Goal: Task Accomplishment & Management: Use online tool/utility

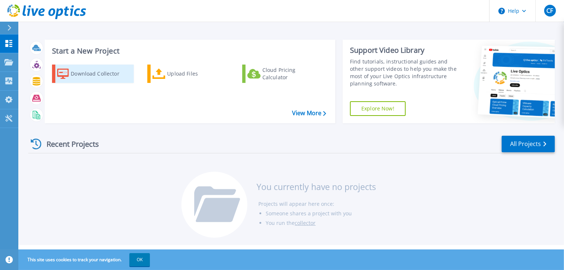
click at [93, 74] on div "Download Collector" at bounding box center [100, 73] width 59 height 15
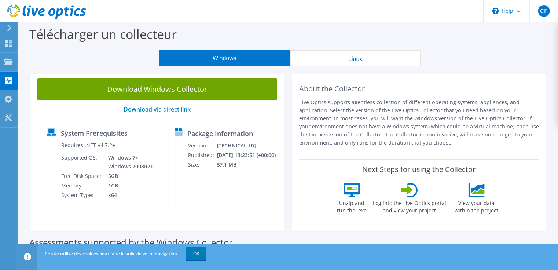
click at [485, 44] on div "Télécharger un collecteur" at bounding box center [288, 36] width 532 height 28
click at [12, 43] on icon at bounding box center [8, 43] width 9 height 7
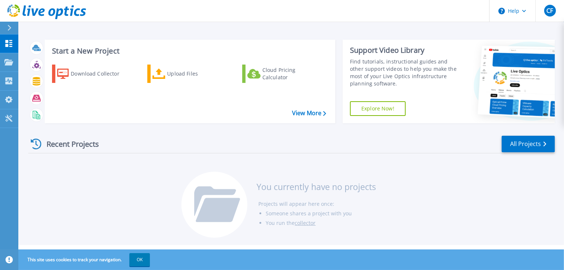
click at [12, 29] on div at bounding box center [13, 28] width 12 height 12
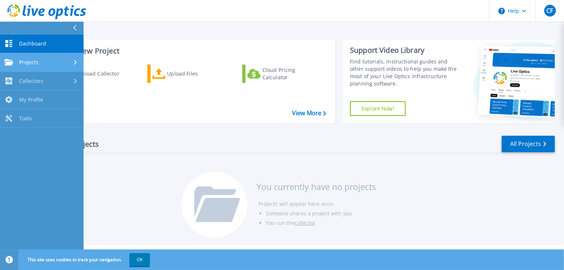
click at [23, 62] on span "Projects" at bounding box center [28, 62] width 19 height 7
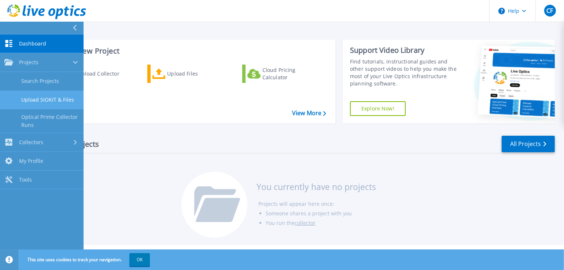
click at [51, 99] on link "Upload SIOKIT & Files" at bounding box center [42, 99] width 84 height 19
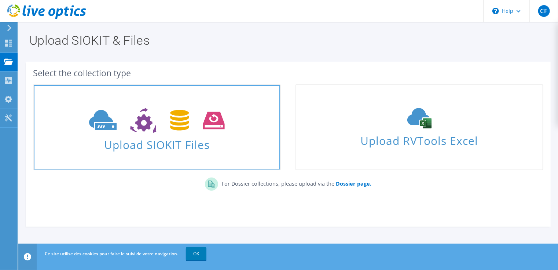
click at [178, 129] on use at bounding box center [156, 120] width 135 height 25
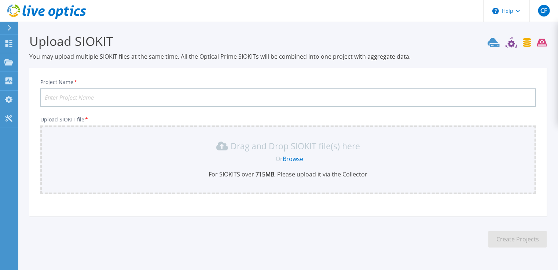
click at [7, 29] on button at bounding box center [9, 28] width 18 height 13
click at [13, 12] on icon at bounding box center [46, 11] width 79 height 15
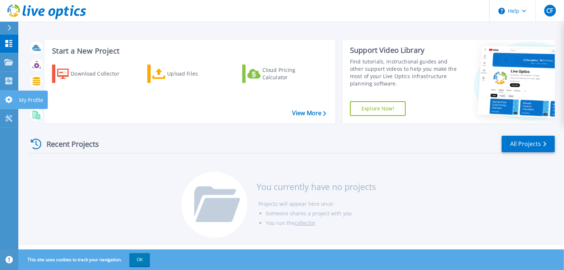
click at [12, 95] on link "My Profile My Profile" at bounding box center [9, 99] width 18 height 19
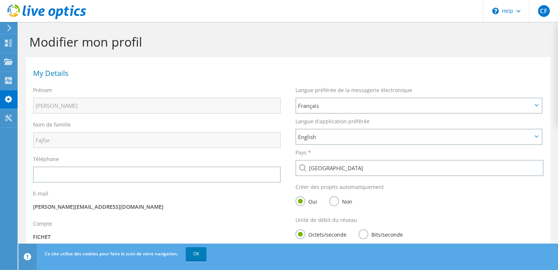
click at [10, 29] on use at bounding box center [9, 28] width 4 height 7
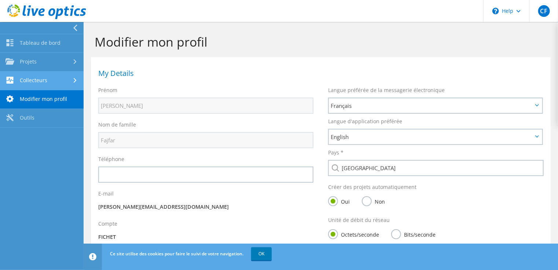
click at [42, 82] on link "Collecteurs" at bounding box center [42, 80] width 84 height 19
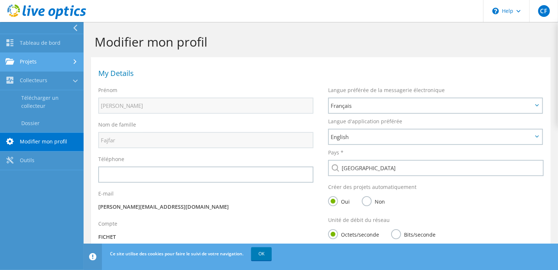
click at [32, 65] on link "Projets" at bounding box center [42, 62] width 84 height 19
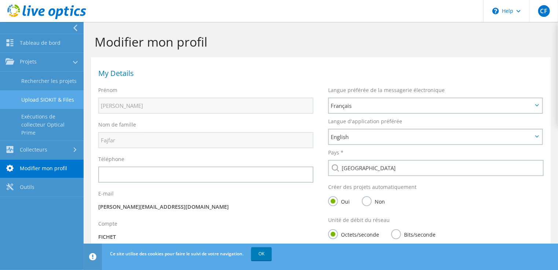
click at [48, 101] on link "Upload SIOKIT & Files" at bounding box center [42, 99] width 84 height 19
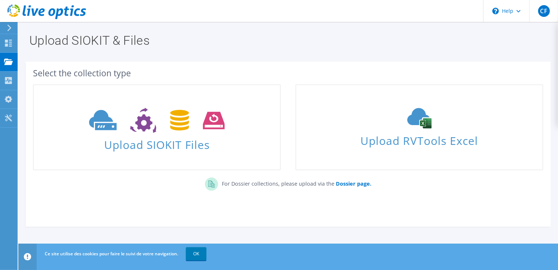
click at [467, 65] on div "Select the collection type" at bounding box center [288, 72] width 525 height 15
click at [16, 10] on icon at bounding box center [46, 11] width 79 height 15
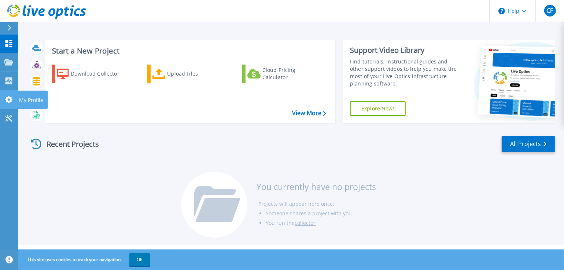
click at [8, 101] on icon at bounding box center [8, 99] width 7 height 7
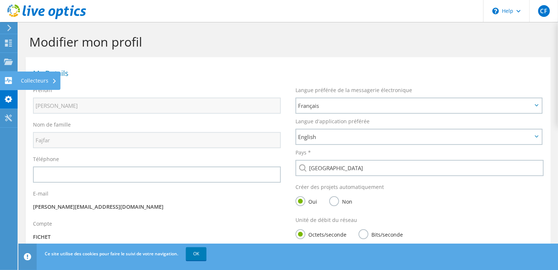
click at [5, 79] on icon at bounding box center [8, 80] width 9 height 7
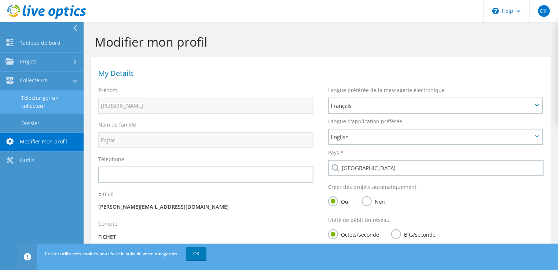
click at [54, 99] on link "Télécharger un collecteur" at bounding box center [42, 101] width 84 height 23
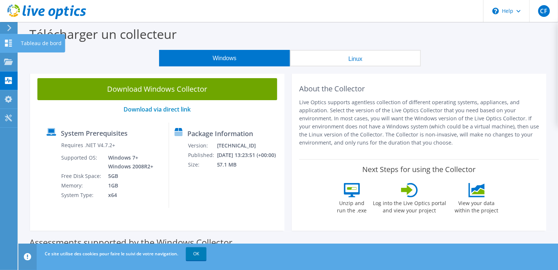
click at [6, 45] on use at bounding box center [8, 43] width 7 height 7
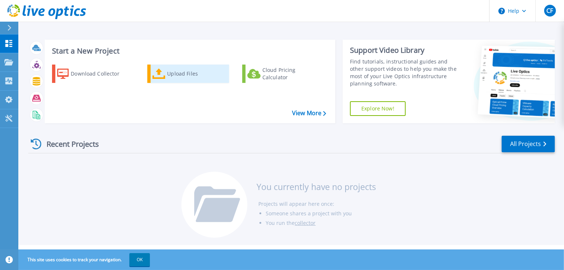
click at [169, 74] on div "Upload Files" at bounding box center [196, 73] width 59 height 15
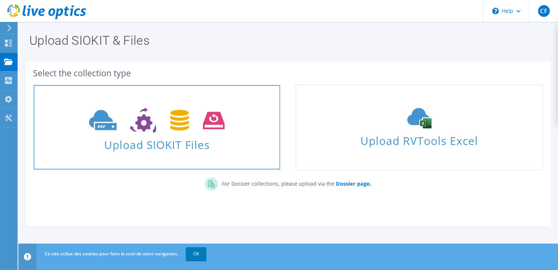
click at [150, 122] on use at bounding box center [156, 120] width 135 height 25
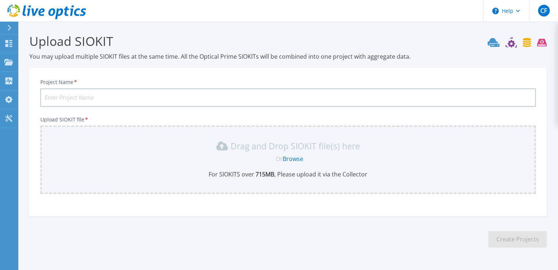
click at [11, 28] on icon at bounding box center [10, 28] width 4 height 6
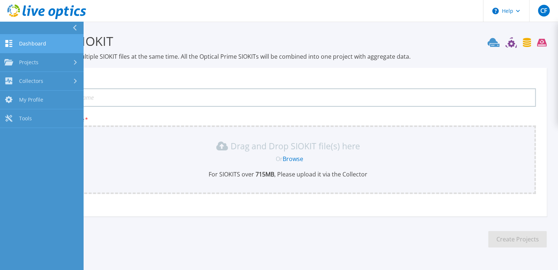
click at [22, 47] on link "Dashboard Dashboard" at bounding box center [42, 43] width 84 height 19
